Goal: Contribute content: Contribute content

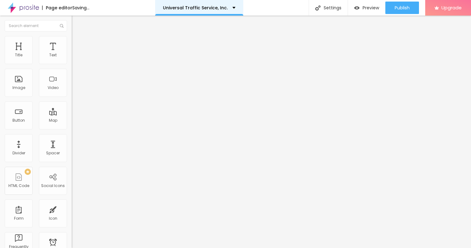
drag, startPoint x: 21, startPoint y: 80, endPoint x: 255, endPoint y: 0, distance: 247.4
click at [72, 54] on span "Add image" at bounding box center [85, 50] width 26 height 5
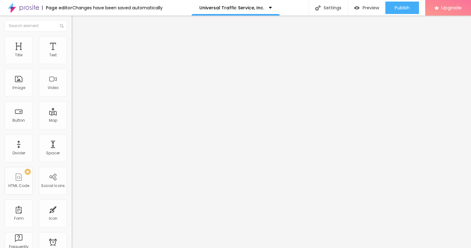
click at [72, 39] on img at bounding box center [75, 39] width 6 height 6
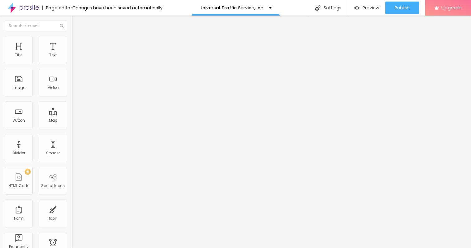
type input "45"
click at [72, 64] on input "range" at bounding box center [92, 61] width 40 height 5
type input "40"
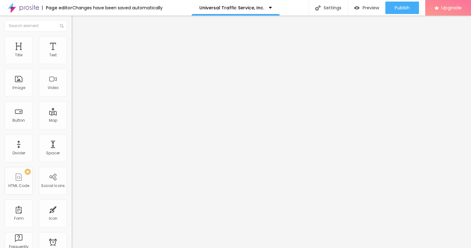
click at [72, 64] on input "range" at bounding box center [92, 61] width 40 height 5
click at [72, 60] on button "button" at bounding box center [76, 56] width 9 height 7
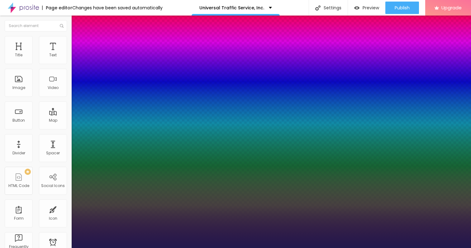
type input "15"
type input "1"
type input "18"
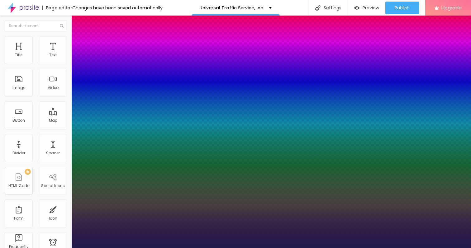
type input "1"
type input "19"
type input "1"
type input "20"
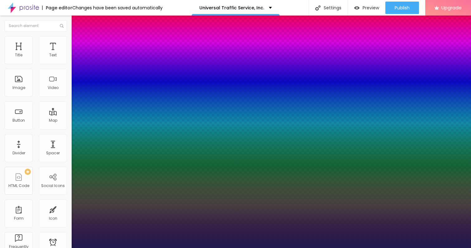
type input "20"
type input "1"
type input "22"
type input "1"
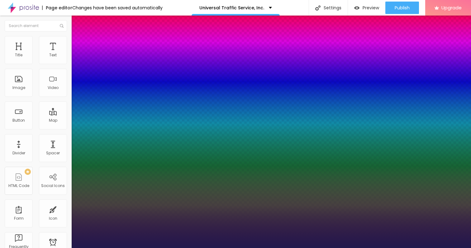
type input "21"
type input "1"
type input "20"
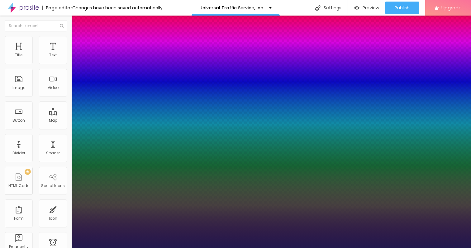
type input "1"
type input "18"
type input "1"
type input "17"
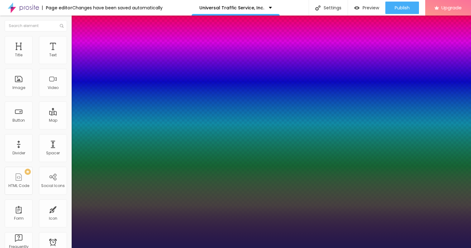
type input "17"
type input "1"
type input "18"
type input "1"
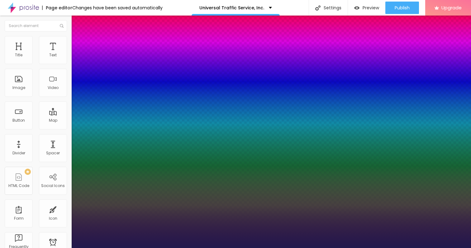
type input "19"
type input "1"
type input "21"
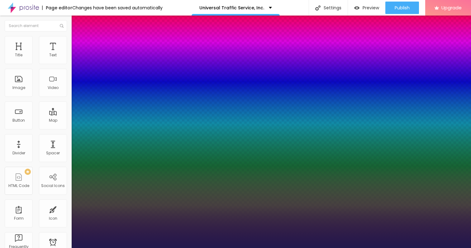
type input "1"
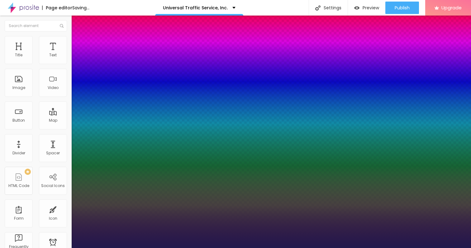
type input "22"
type input "1"
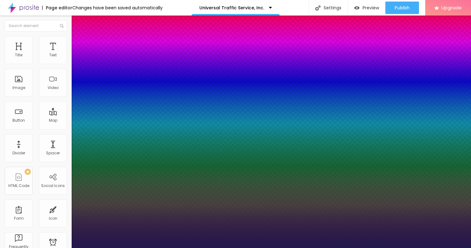
drag, startPoint x: 83, startPoint y: 104, endPoint x: 87, endPoint y: 105, distance: 4.1
type input "22"
type input "0.2"
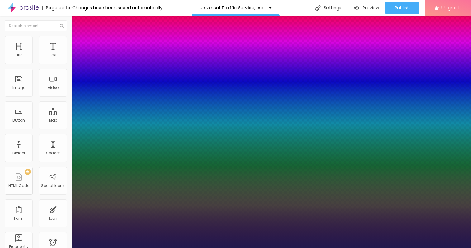
type input "1"
type input "0.3"
type input "1"
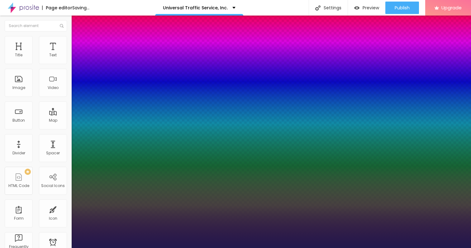
type input "0.4"
type input "1"
type input "0.5"
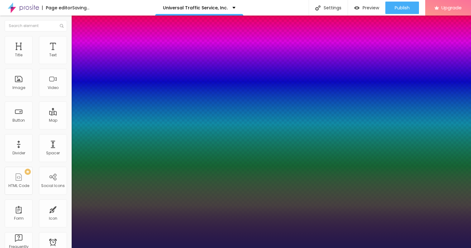
type input "1"
type input "0.6"
type input "1"
type input "0.8"
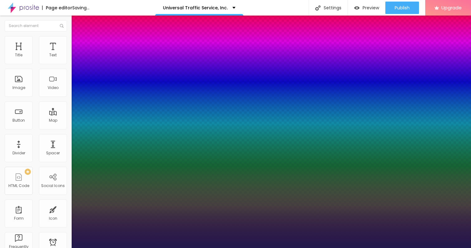
type input "0.8"
type input "1"
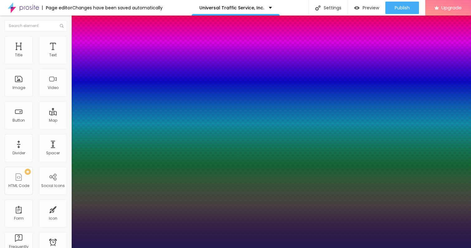
type input "1.1"
type input "1"
type input "1.3"
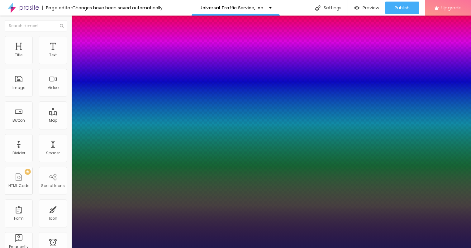
type input "1"
type input "1.4"
type input "1"
type input "1.5"
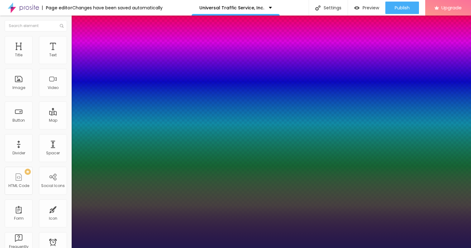
type input "1.5"
type input "1"
type input "1.8"
type input "1"
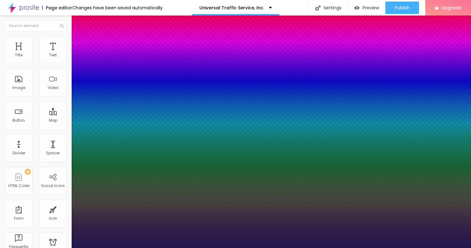
type input "1.9"
type input "1"
type input "2"
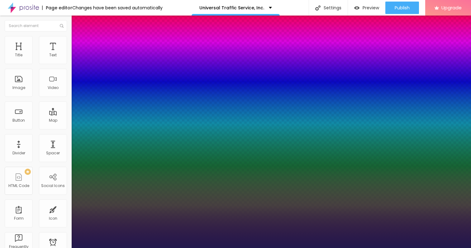
type input "1"
type input "2.2"
type input "1"
type input "2.3"
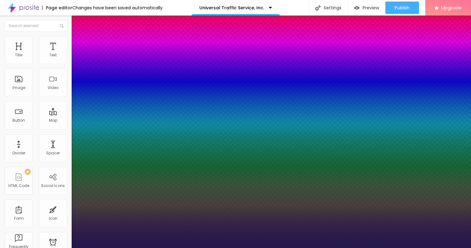
type input "2.3"
type input "1"
type input "2.4"
type input "1"
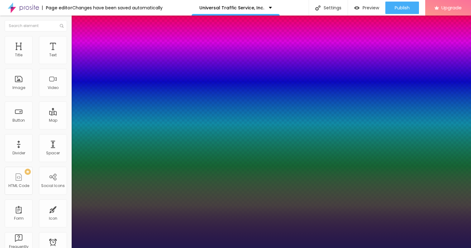
type input "2.5"
type input "1"
type input "2.6"
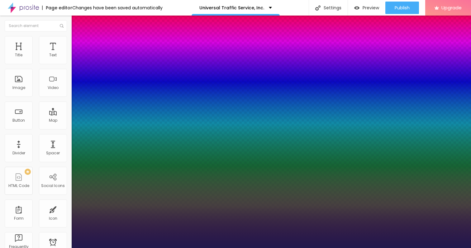
type input "1"
type input "2.7"
type input "1"
type input "2.8"
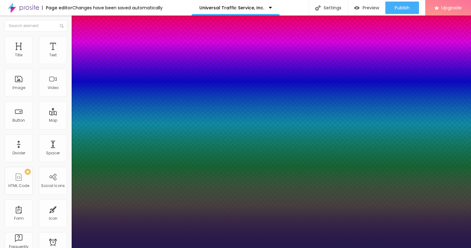
type input "2.8"
type input "1"
type input "2.9"
type input "1"
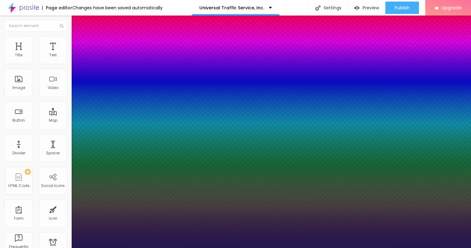
type input "3"
type input "1"
type input "3.1"
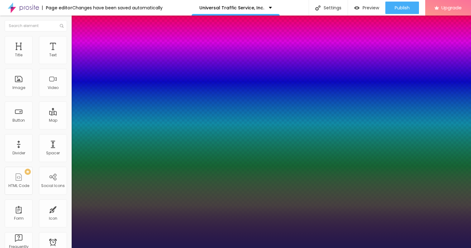
type input "1"
type input "3.2"
type input "1"
type input "3.4"
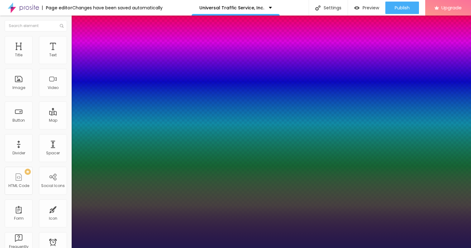
type input "3.4"
type input "1"
type input "3.5"
type input "1"
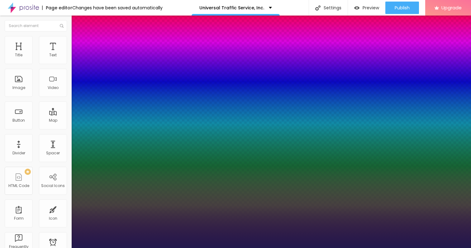
type input "3.6"
type input "1"
type input "3.7"
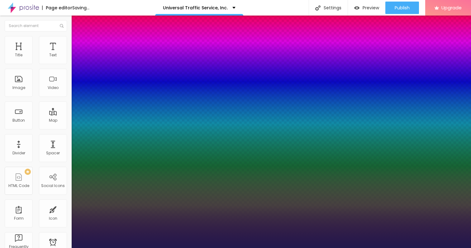
type input "1"
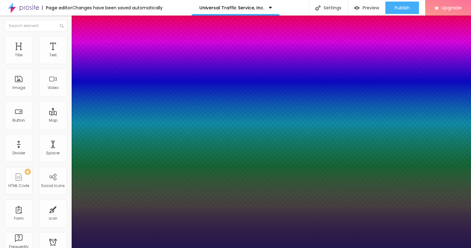
type input "3.9"
type input "1"
type input "4.1"
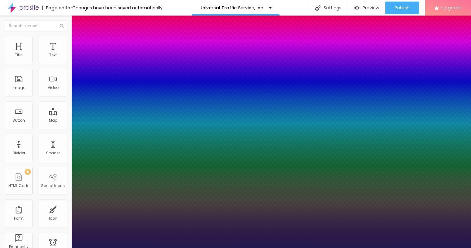
type input "1"
type input "4.2"
type input "1"
type input "4.3"
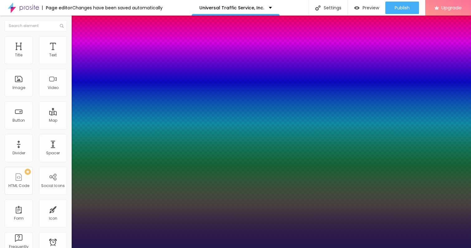
type input "4.3"
type input "1"
type input "4.4"
type input "1"
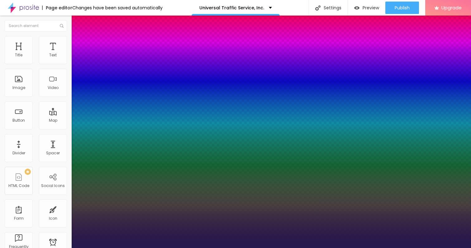
type input "4.8"
type input "1"
type input "5"
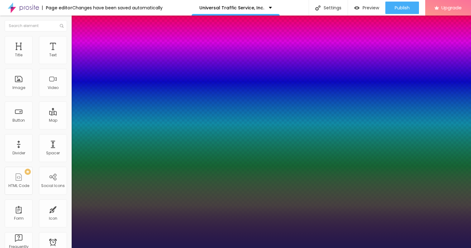
type input "1"
type input "5.1"
type input "1"
type input "5.3"
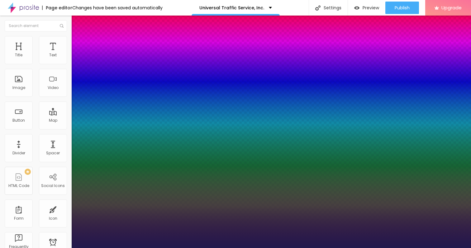
type input "5.3"
type input "1"
type input "5.4"
type input "1"
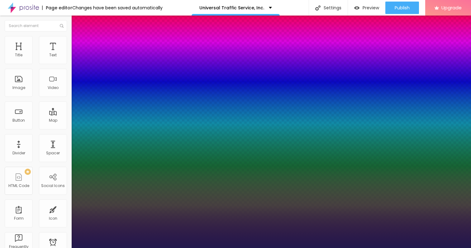
type input "5.5"
type input "1"
type input "5.6"
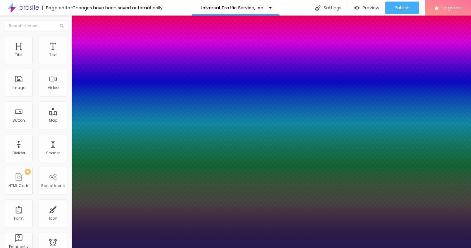
type input "1"
type input "5.7"
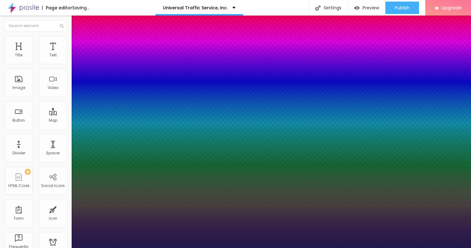
type input "1"
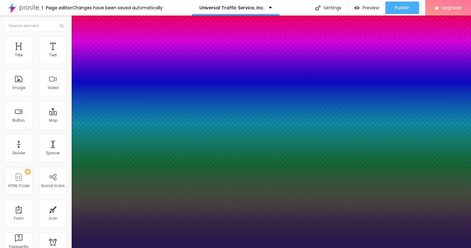
type input "5.6"
type input "1"
type input "5.5"
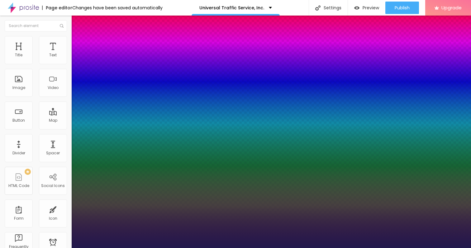
type input "1"
drag, startPoint x: 80, startPoint y: 119, endPoint x: 105, endPoint y: 119, distance: 24.9
type input "5.5"
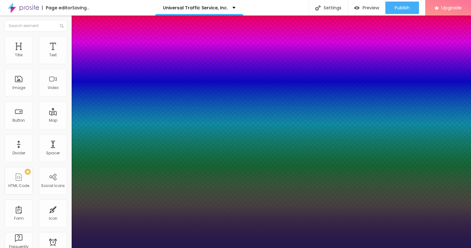
type input "1"
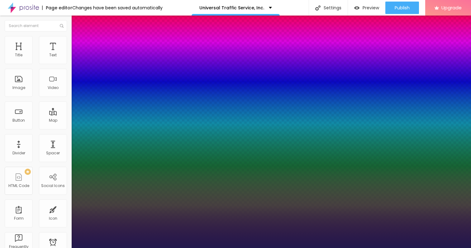
type input "21"
type input "1"
type input "20"
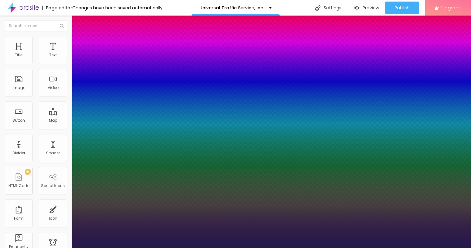
type input "1"
type input "21"
type input "1"
type input "22"
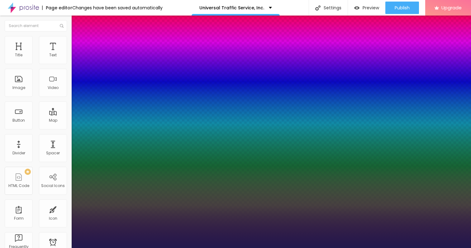
type input "22"
type input "1"
type input "23"
type input "1"
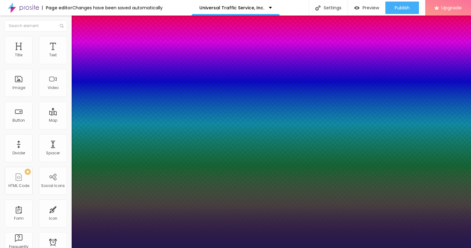
type input "24"
type input "1"
type input "24"
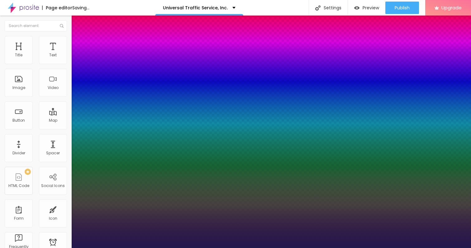
type input "1"
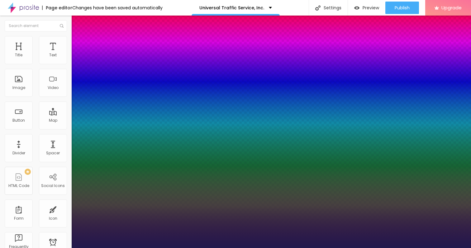
type input "5.3"
type input "1"
type input "5.2"
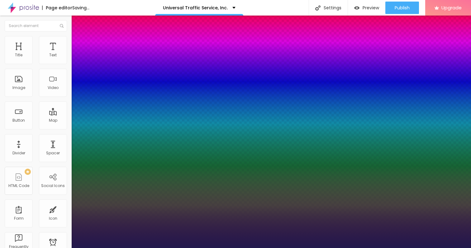
click at [33, 248] on div at bounding box center [235, 248] width 471 height 0
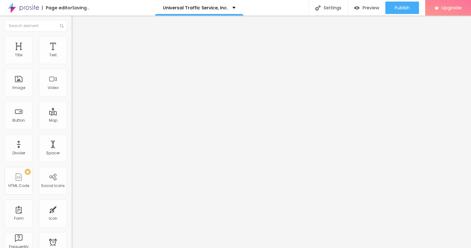
click at [72, 41] on li "Advanced" at bounding box center [108, 39] width 72 height 6
drag, startPoint x: 20, startPoint y: 60, endPoint x: 29, endPoint y: 62, distance: 8.9
click at [72, 115] on input "range" at bounding box center [92, 117] width 40 height 5
click at [72, 203] on input "range" at bounding box center [92, 205] width 40 height 5
click at [72, 115] on input "range" at bounding box center [92, 117] width 40 height 5
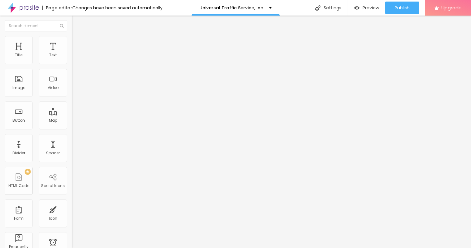
click at [72, 36] on li "Style" at bounding box center [108, 33] width 72 height 6
click at [76, 22] on img "button" at bounding box center [78, 22] width 5 height 5
click at [72, 59] on input "Click me" at bounding box center [109, 55] width 75 height 6
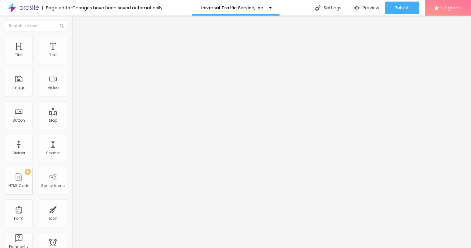
click at [72, 59] on input "Click me" at bounding box center [109, 55] width 75 height 6
paste input "→ VIEW DOCUMENT HERE"
click at [72, 164] on div "Edit Button Content Style Advanced Text → VIEW DOCUMENT HERE Align Size Default…" at bounding box center [108, 132] width 72 height 233
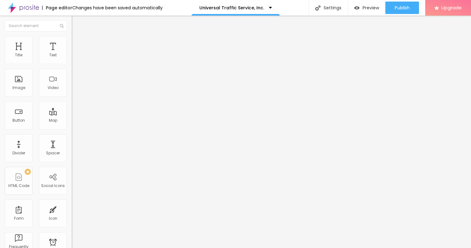
click at [72, 40] on img at bounding box center [75, 39] width 6 height 6
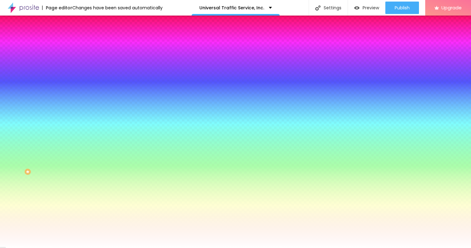
click at [77, 44] on span "Advanced" at bounding box center [87, 46] width 20 height 5
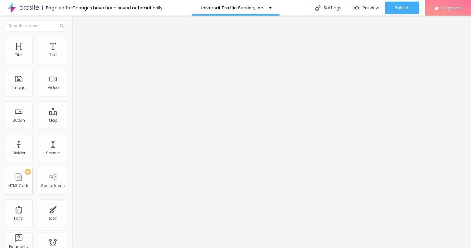
click at [72, 209] on input "range" at bounding box center [92, 211] width 40 height 5
click at [72, 121] on input "range" at bounding box center [92, 123] width 40 height 5
click at [72, 225] on div "Html ID" at bounding box center [108, 227] width 72 height 4
click at [72, 209] on input "range" at bounding box center [92, 211] width 40 height 5
click at [76, 21] on img "button" at bounding box center [78, 22] width 5 height 5
